Goal: Information Seeking & Learning: Learn about a topic

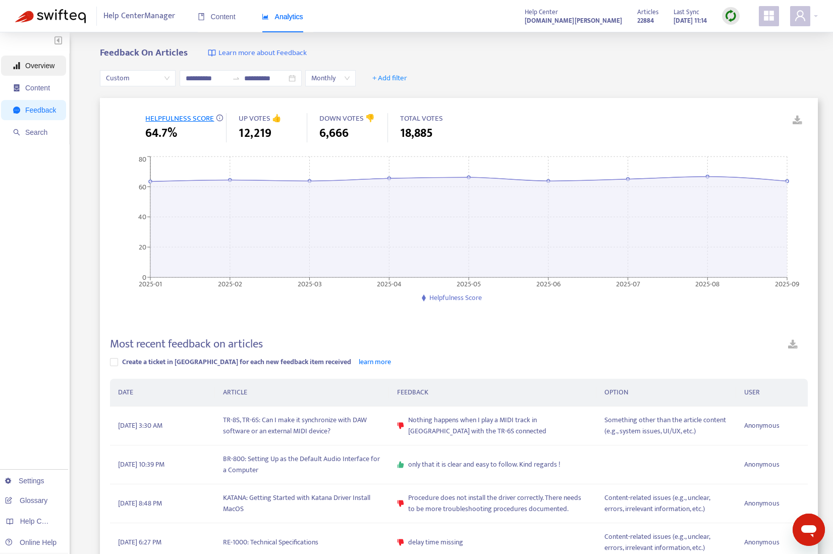
click at [33, 62] on span "Overview" at bounding box center [39, 66] width 29 height 8
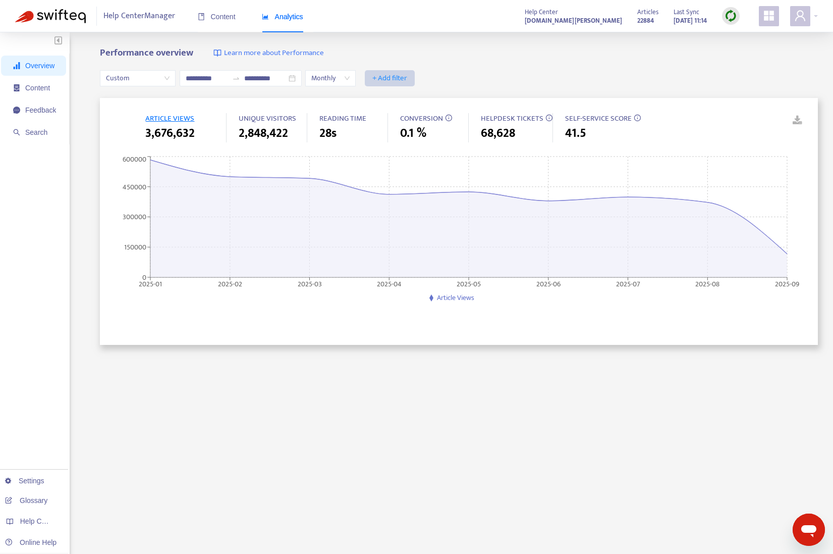
click at [407, 78] on span "+ Add filter" at bounding box center [389, 78] width 35 height 12
click at [406, 256] on span "Label" at bounding box center [417, 259] width 45 height 11
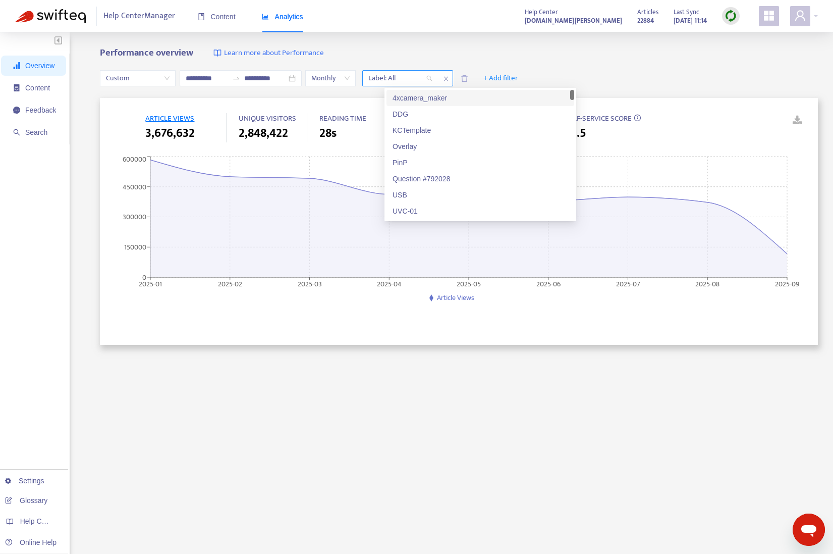
click at [406, 80] on div at bounding box center [395, 78] width 61 height 12
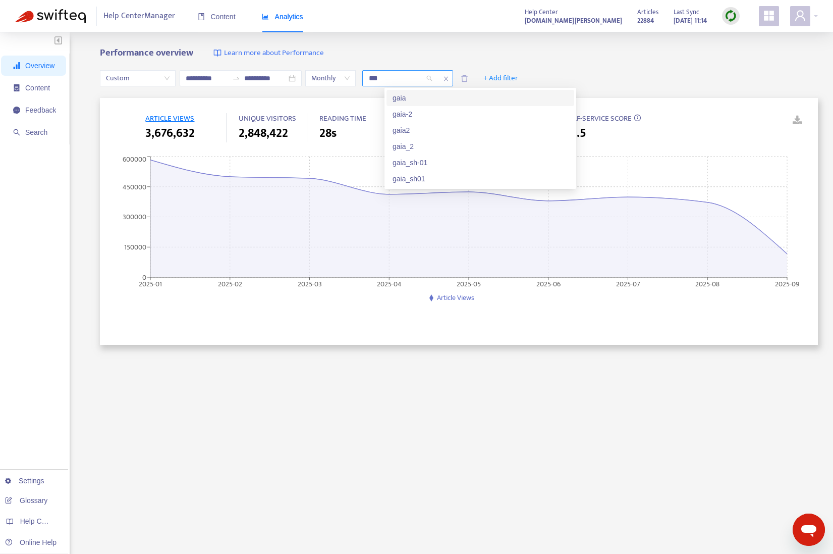
type input "****"
click at [406, 170] on div "gaia_sh-01" at bounding box center [481, 162] width 188 height 16
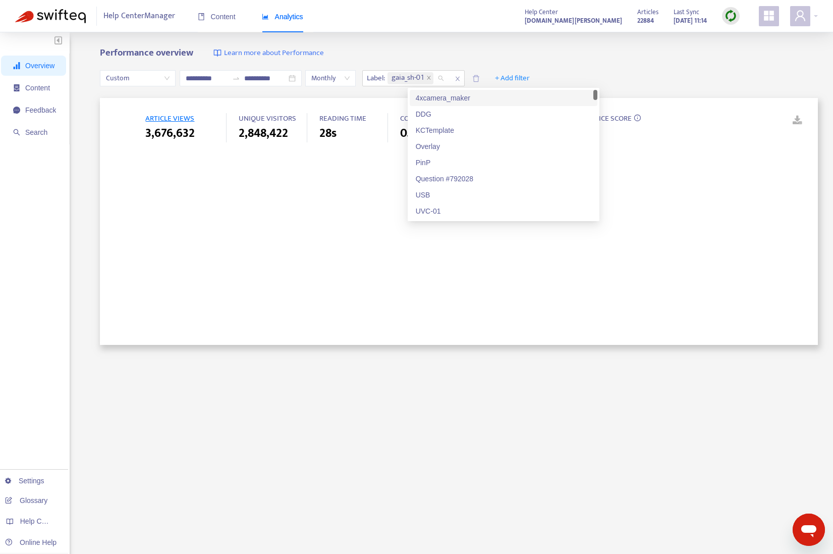
click at [508, 56] on div "Performance overview Learn more about Performance" at bounding box center [459, 53] width 718 height 12
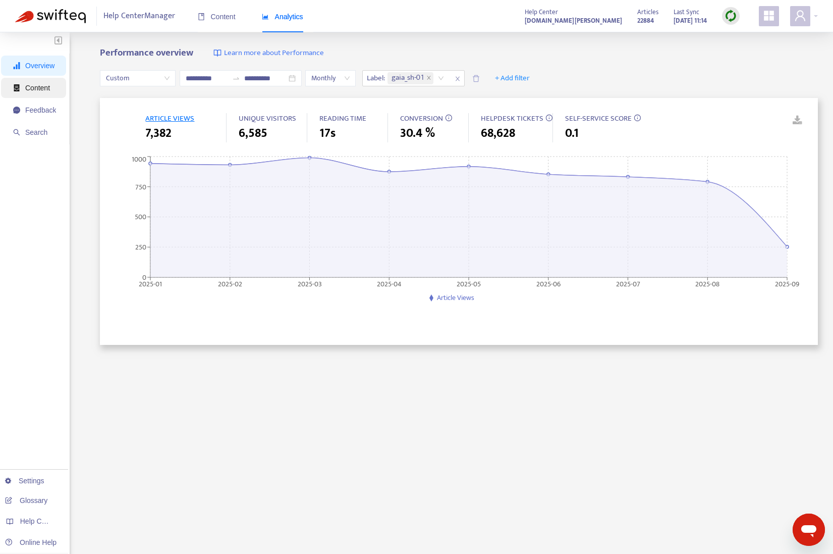
click at [51, 94] on span "Content" at bounding box center [34, 88] width 43 height 20
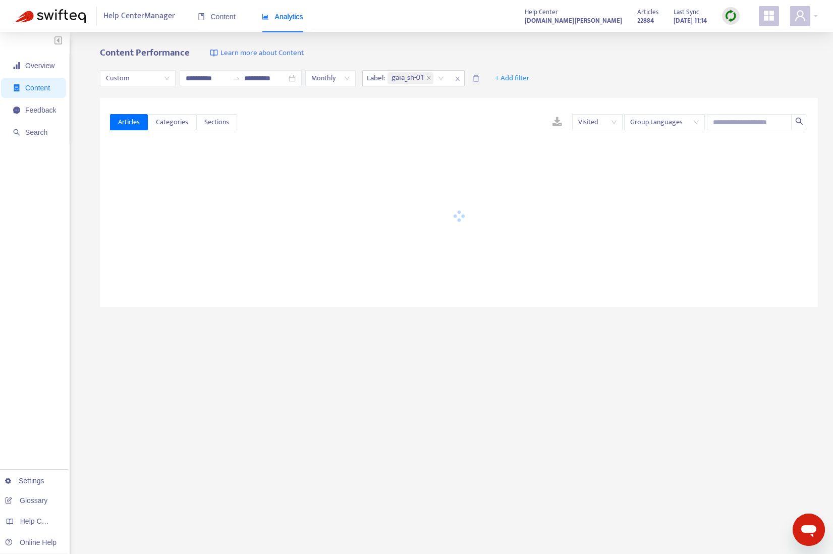
click at [698, 60] on div "**********" at bounding box center [459, 78] width 718 height 39
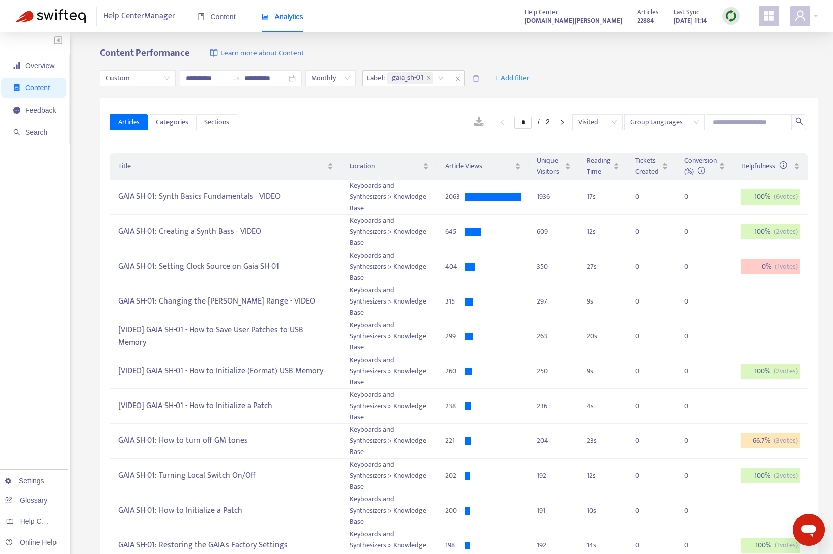
click at [673, 123] on span "Group Languages" at bounding box center [664, 122] width 69 height 15
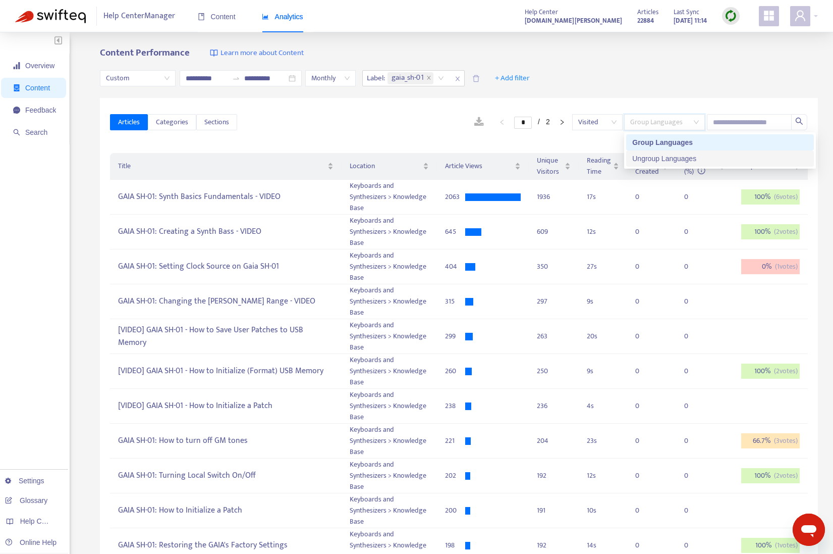
drag, startPoint x: 669, startPoint y: 159, endPoint x: 664, endPoint y: 121, distance: 38.2
click at [669, 158] on div "Ungroup Languages" at bounding box center [720, 158] width 176 height 11
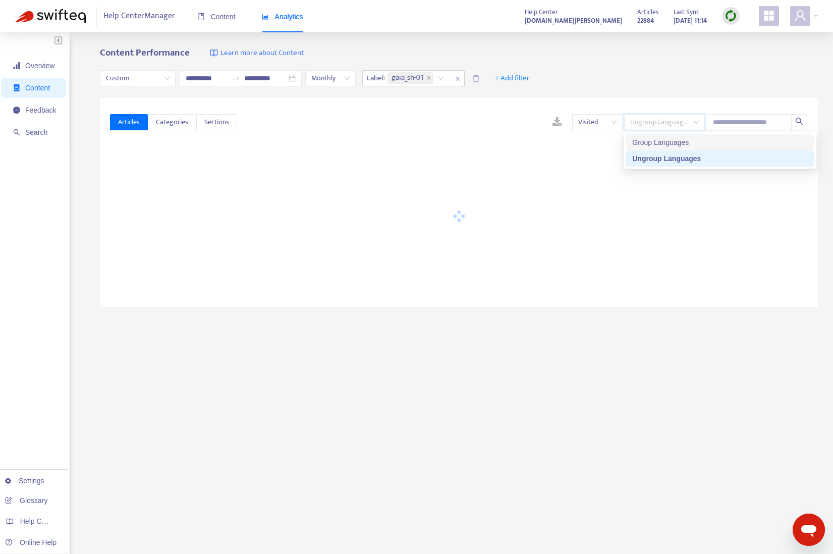
click at [634, 56] on div "Content Performance Learn more about Content" at bounding box center [459, 53] width 718 height 12
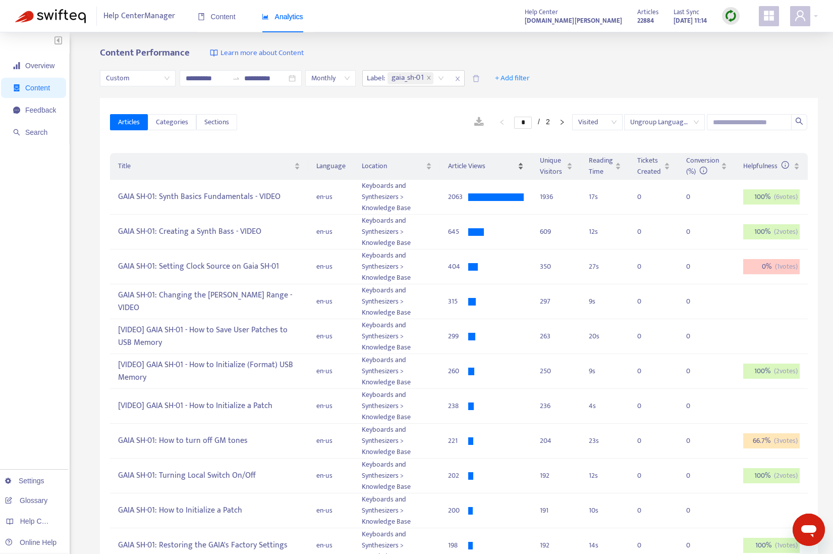
click at [480, 167] on span "Article Views" at bounding box center [482, 165] width 68 height 11
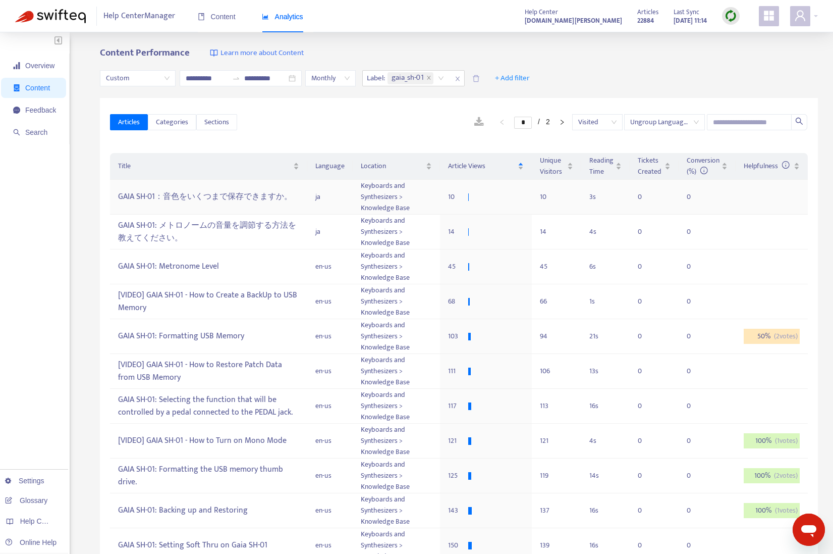
click at [205, 192] on div "GAIA SH-01：音色をいくつまで保存できますか。" at bounding box center [208, 197] width 181 height 17
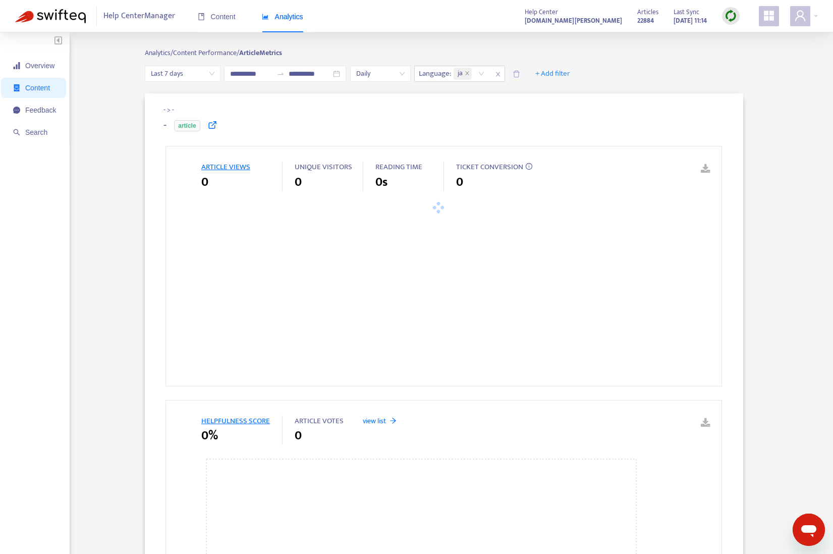
type input "**********"
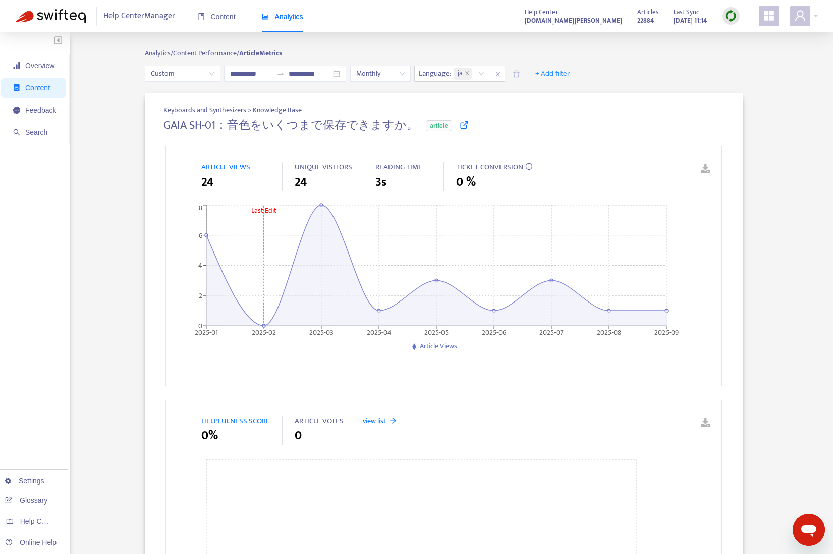
click at [460, 123] on icon at bounding box center [464, 124] width 9 height 9
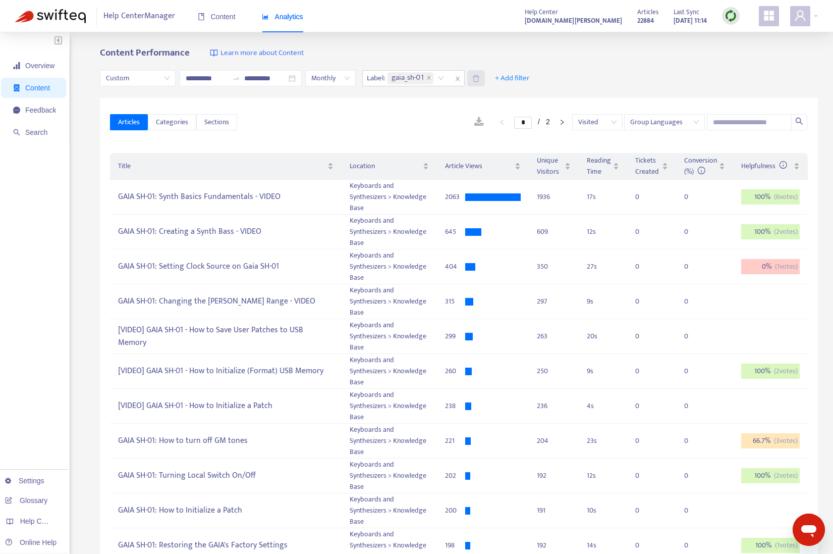
click at [485, 79] on span at bounding box center [476, 78] width 18 height 16
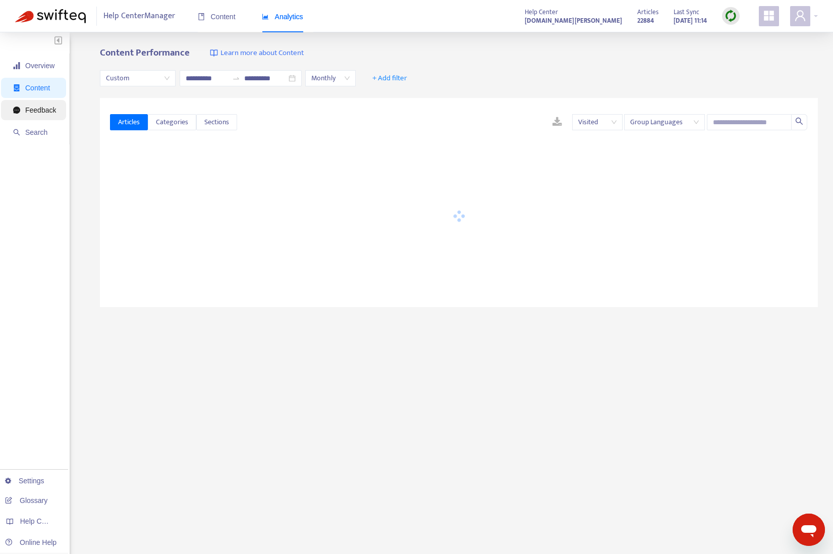
click at [34, 110] on span "Feedback" at bounding box center [40, 110] width 31 height 8
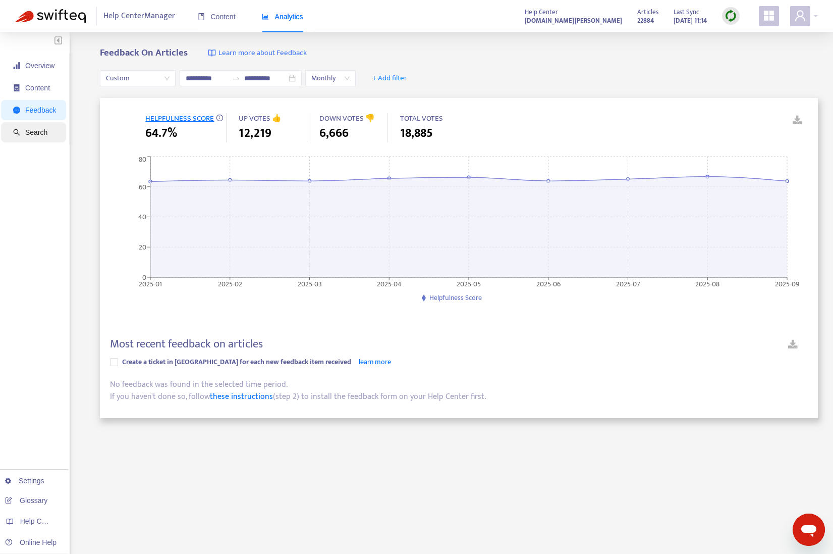
click at [45, 134] on span "Search" at bounding box center [36, 132] width 22 height 8
